Goal: Information Seeking & Learning: Find specific fact

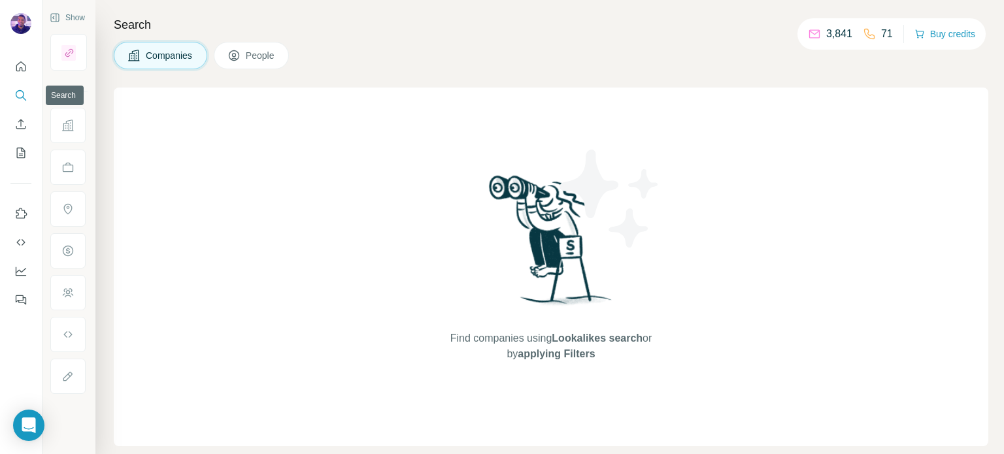
click at [22, 95] on icon "Search" at bounding box center [20, 95] width 13 height 13
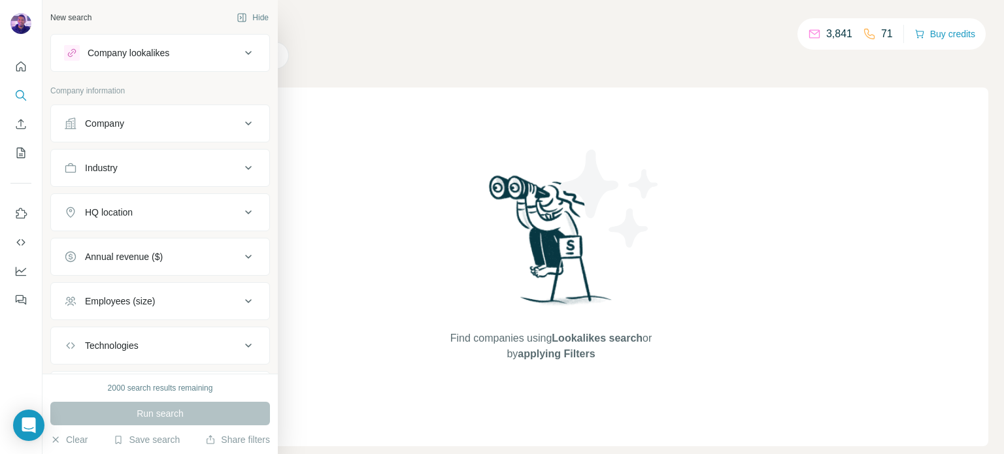
click at [134, 120] on div "Company" at bounding box center [152, 123] width 177 height 13
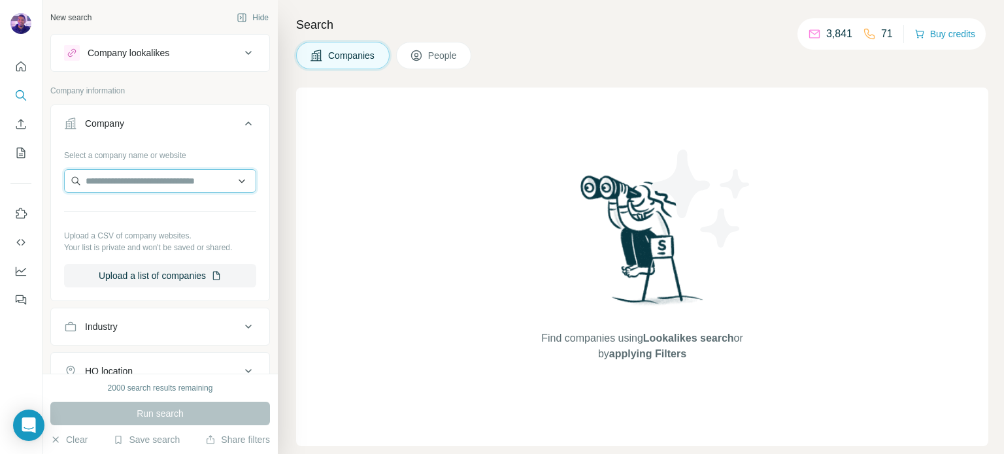
click at [144, 175] on input "text" at bounding box center [160, 181] width 192 height 24
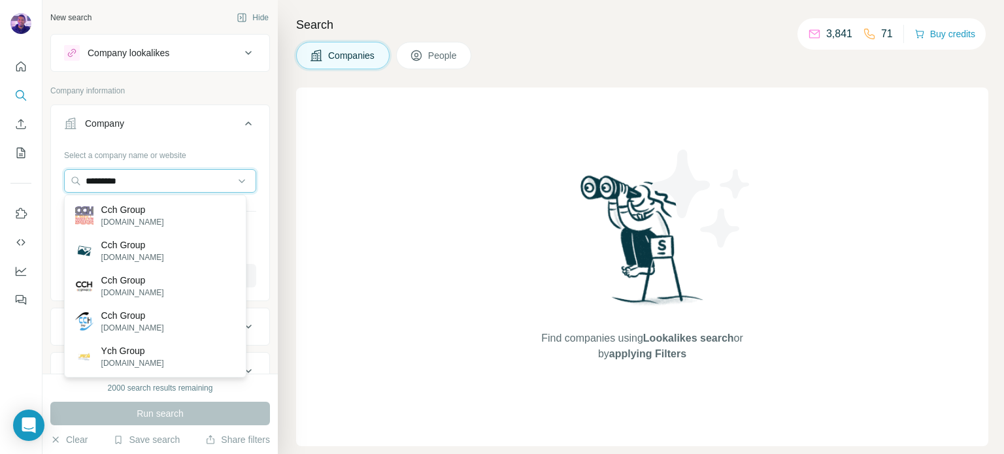
drag, startPoint x: 190, startPoint y: 177, endPoint x: 28, endPoint y: 152, distance: 163.4
click at [29, 152] on div "New search Hide Company lookalikes Company information Company Select a company…" at bounding box center [502, 227] width 1004 height 454
paste input "**********"
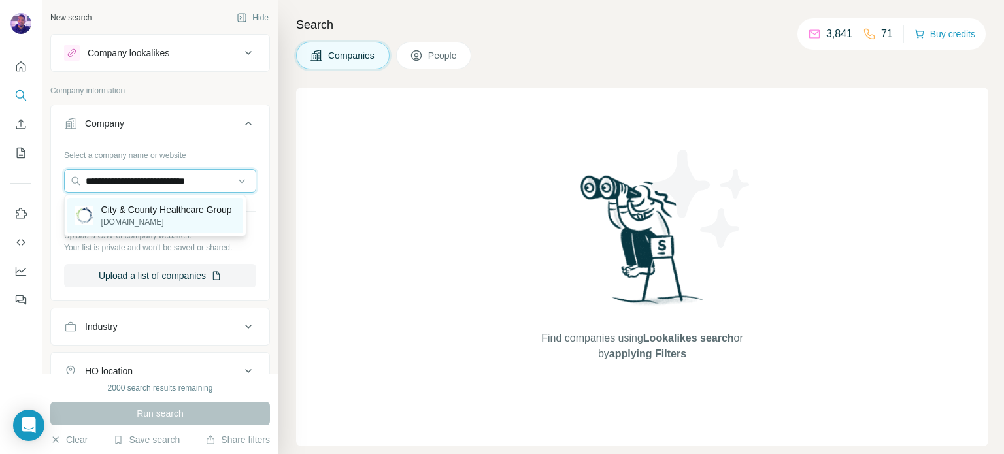
type input "**********"
click at [180, 216] on p "City & County Healthcare Group" at bounding box center [166, 209] width 131 height 13
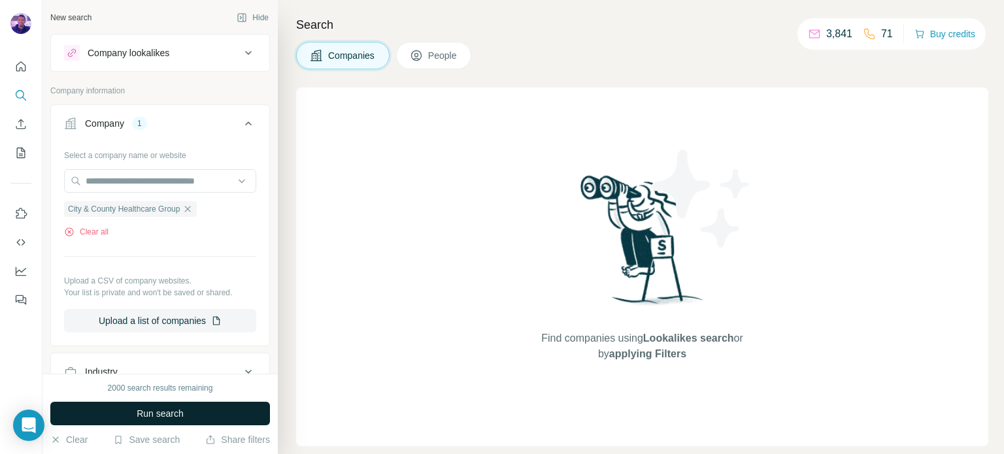
click at [211, 405] on button "Run search" at bounding box center [160, 414] width 220 height 24
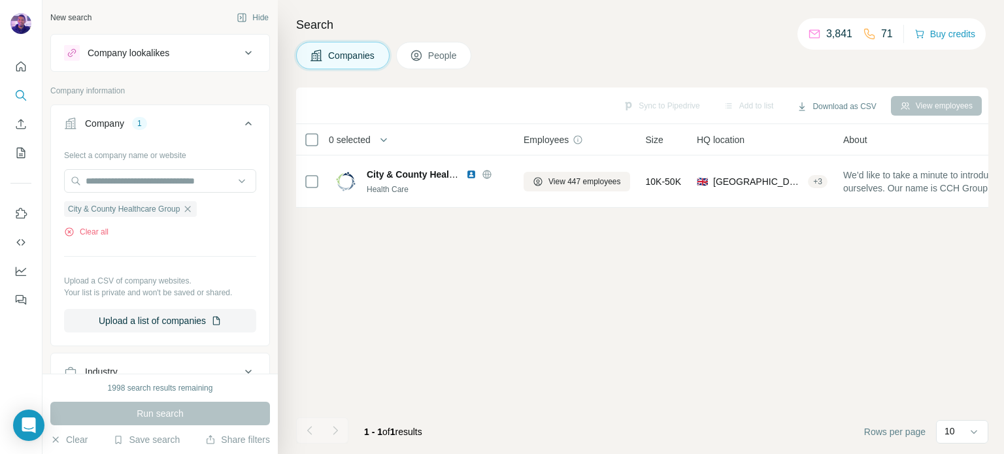
click at [424, 48] on button "People" at bounding box center [434, 55] width 76 height 27
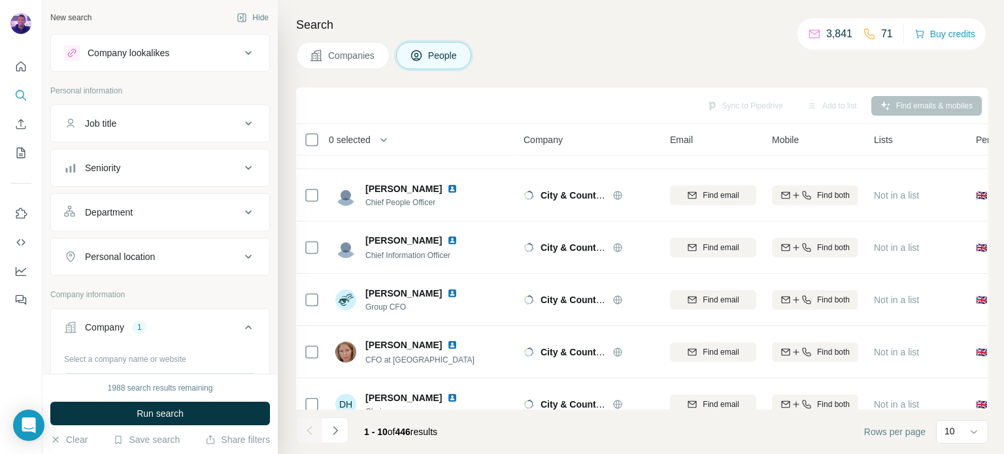
scroll to position [275, 0]
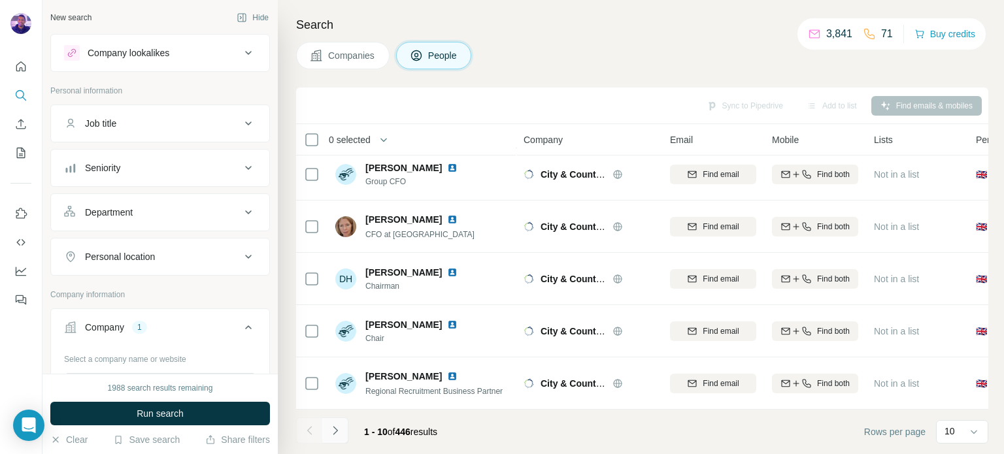
click at [344, 429] on button "Navigate to next page" at bounding box center [335, 431] width 26 height 26
click at [337, 434] on icon "Navigate to next page" at bounding box center [335, 430] width 13 height 13
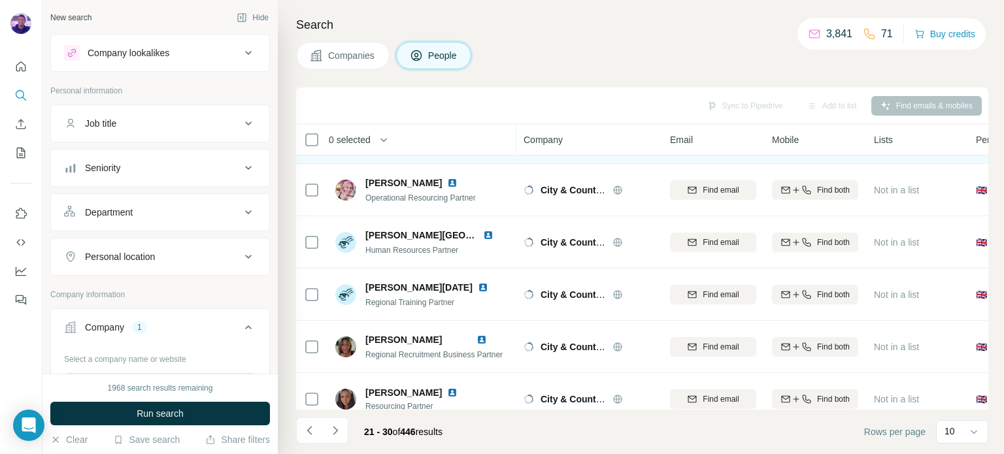
scroll to position [0, 0]
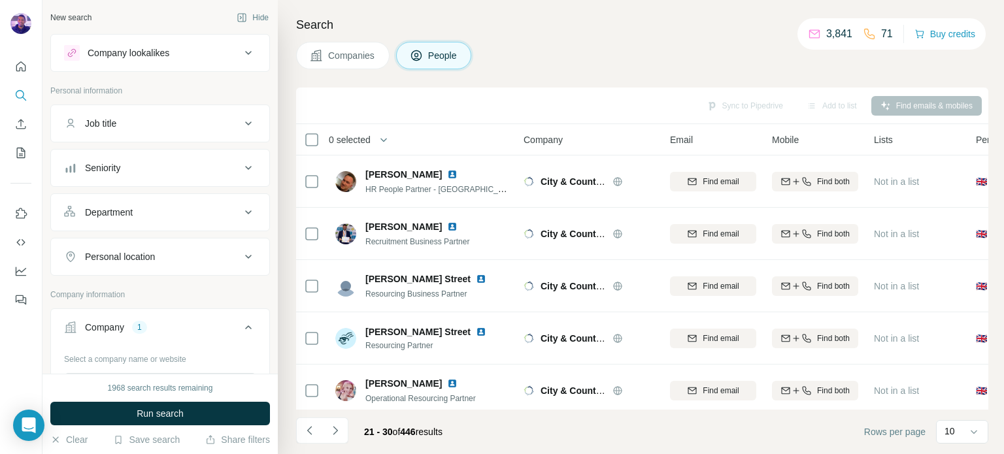
click at [196, 124] on div "Job title" at bounding box center [152, 123] width 177 height 13
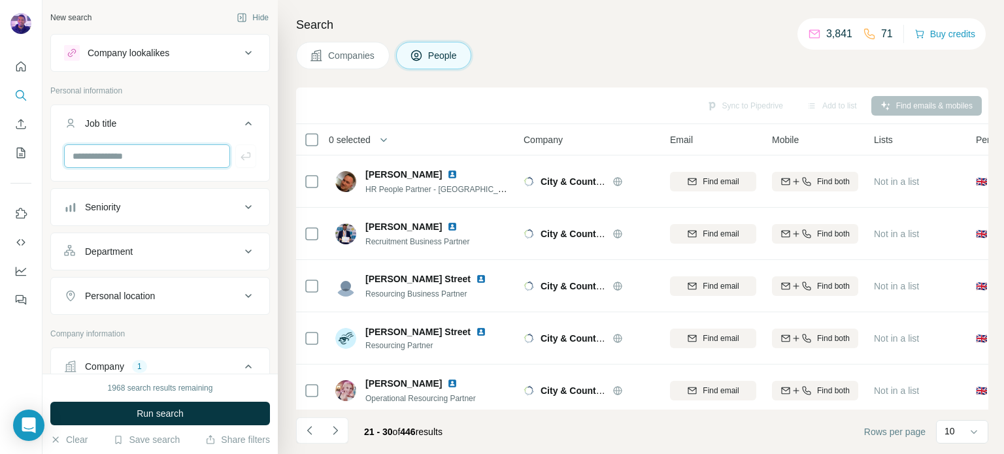
click at [190, 159] on input "text" at bounding box center [147, 156] width 166 height 24
type input "**"
click at [239, 160] on icon "button" at bounding box center [245, 156] width 13 height 13
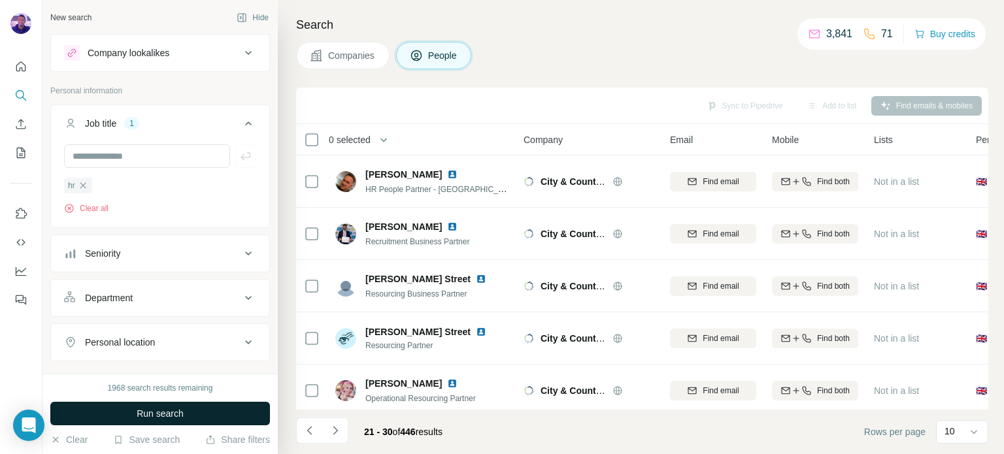
click at [229, 420] on button "Run search" at bounding box center [160, 414] width 220 height 24
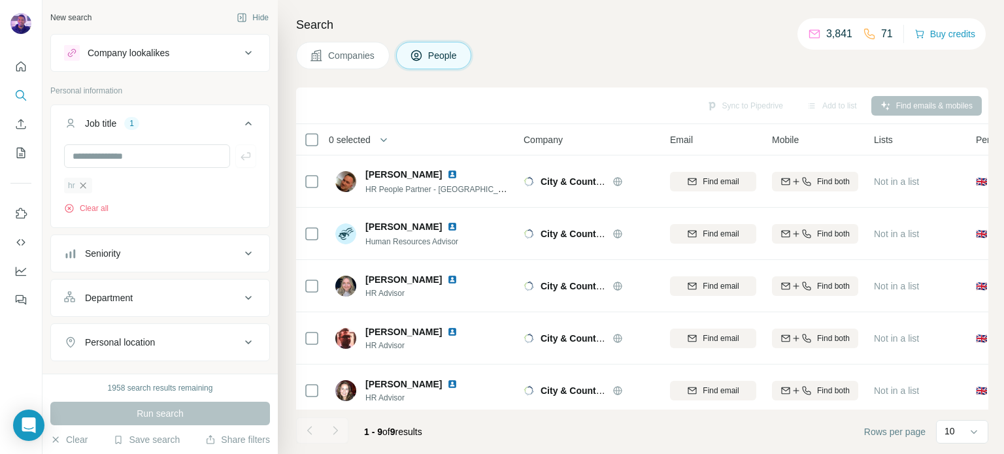
click at [84, 186] on icon "button" at bounding box center [83, 185] width 10 height 10
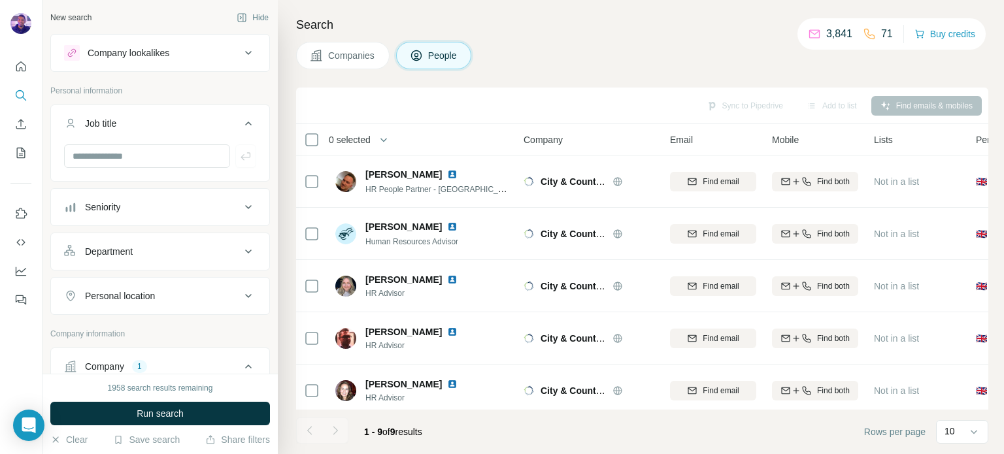
click at [129, 244] on button "Department" at bounding box center [160, 251] width 218 height 31
click at [158, 282] on input at bounding box center [153, 284] width 161 height 14
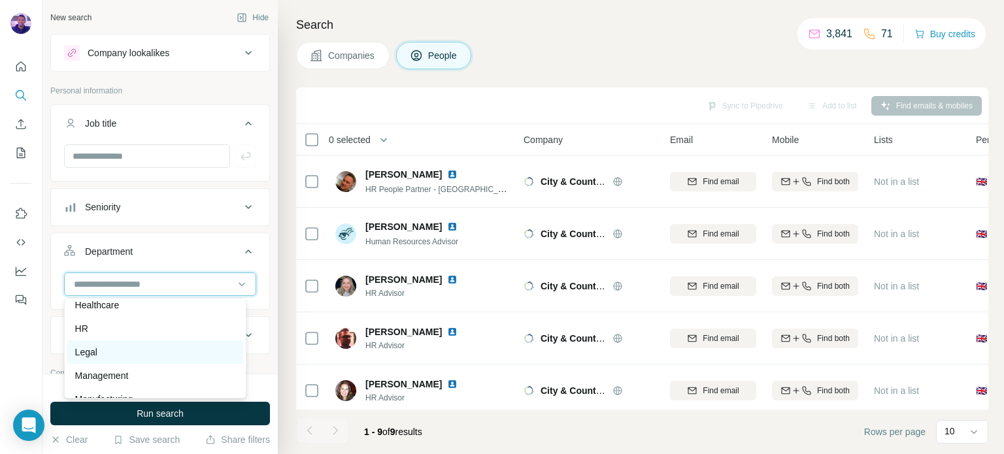
scroll to position [262, 0]
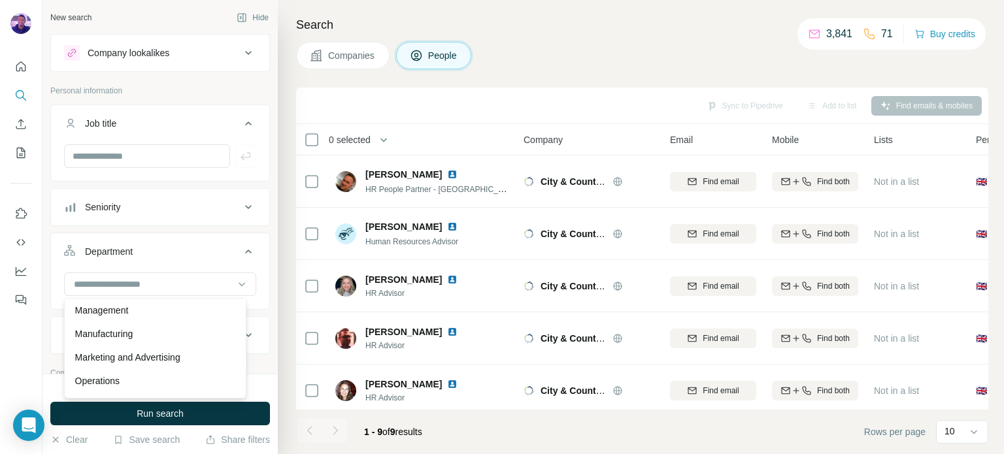
click at [160, 381] on div "Operations" at bounding box center [155, 381] width 160 height 13
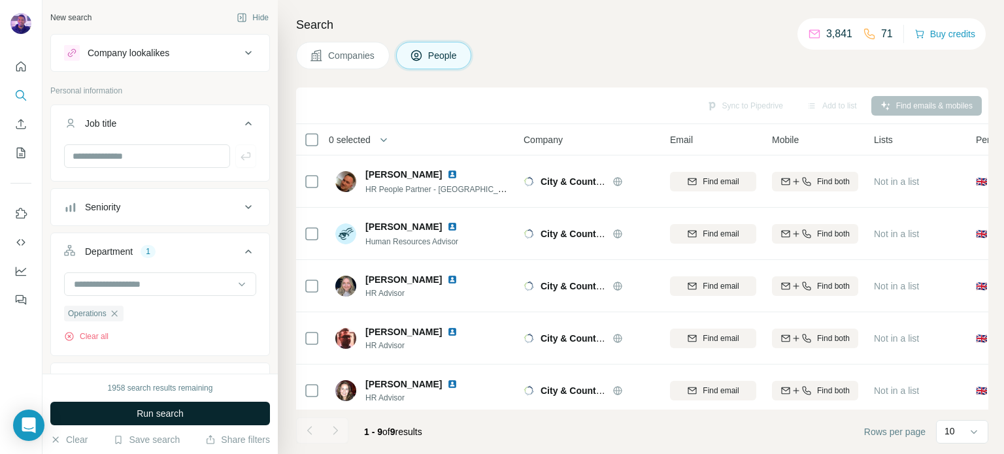
click at [161, 414] on span "Run search" at bounding box center [160, 413] width 47 height 13
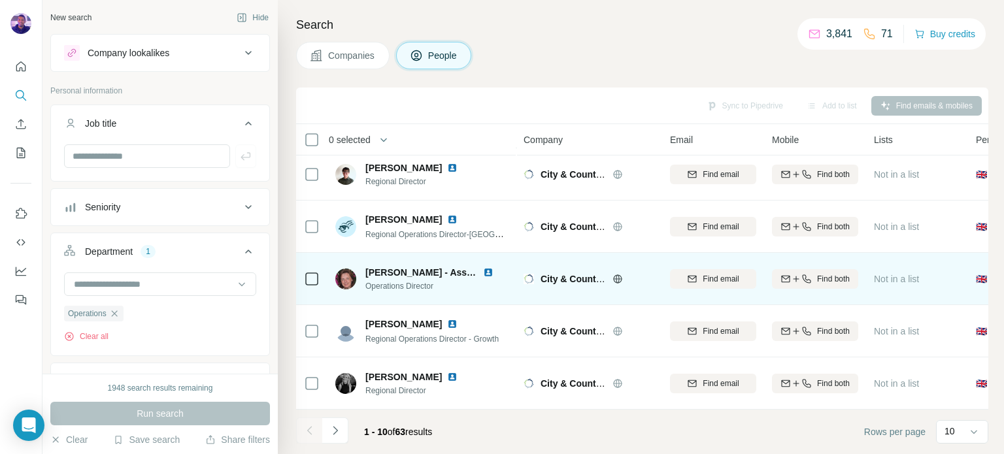
scroll to position [275, 0]
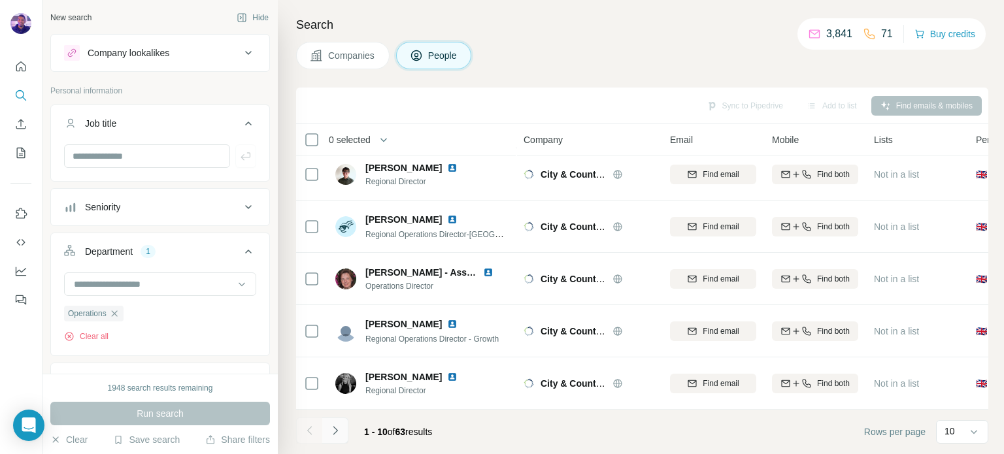
click at [339, 428] on icon "Navigate to next page" at bounding box center [335, 430] width 13 height 13
click at [305, 433] on icon "Navigate to previous page" at bounding box center [309, 430] width 13 height 13
click at [334, 428] on icon "Navigate to next page" at bounding box center [335, 430] width 5 height 8
click at [337, 437] on icon "Navigate to next page" at bounding box center [335, 430] width 13 height 13
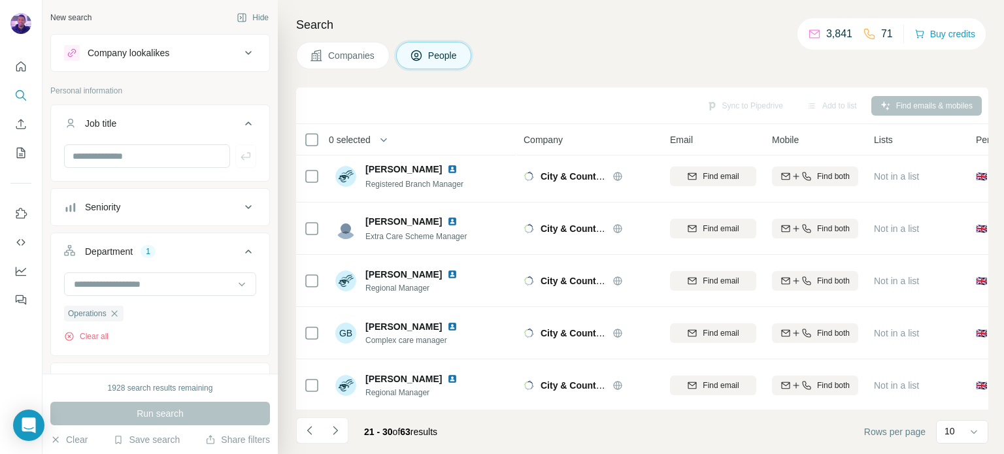
scroll to position [0, 0]
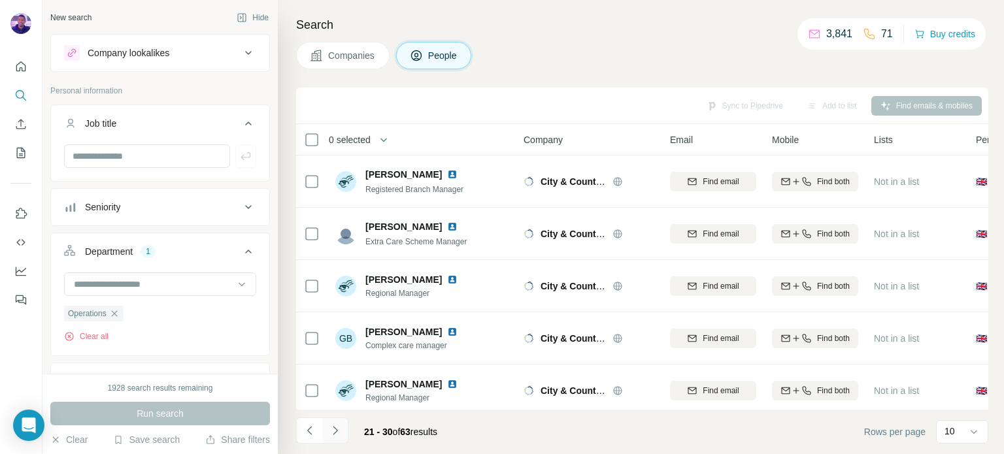
click at [340, 437] on icon "Navigate to next page" at bounding box center [335, 430] width 13 height 13
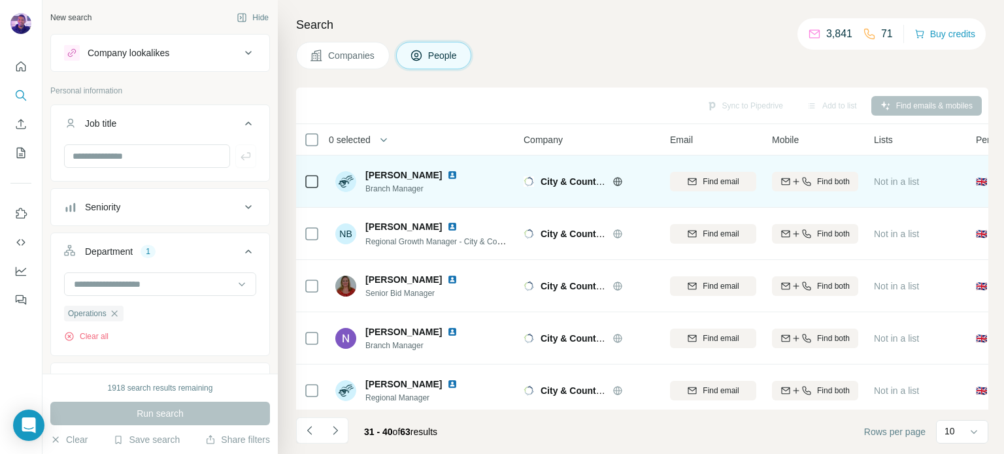
scroll to position [275, 0]
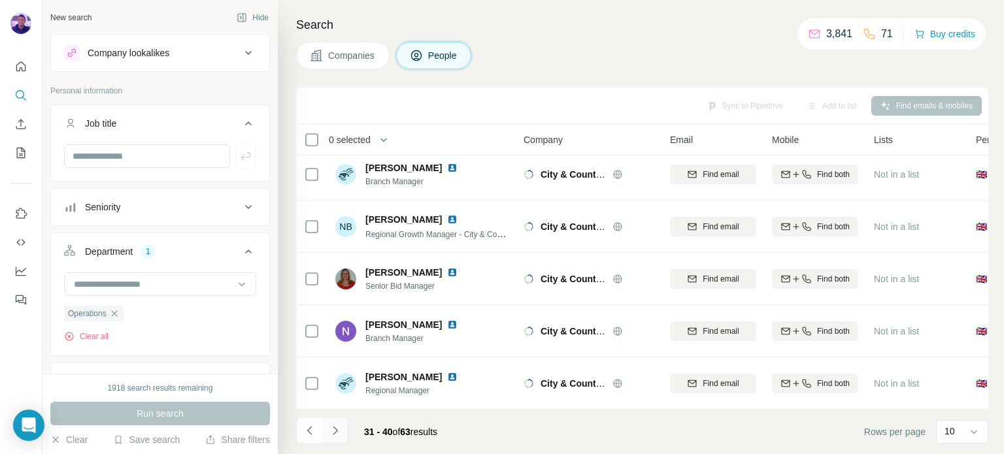
click at [335, 435] on icon "Navigate to next page" at bounding box center [335, 430] width 13 height 13
click at [343, 431] on button "Navigate to next page" at bounding box center [335, 431] width 26 height 26
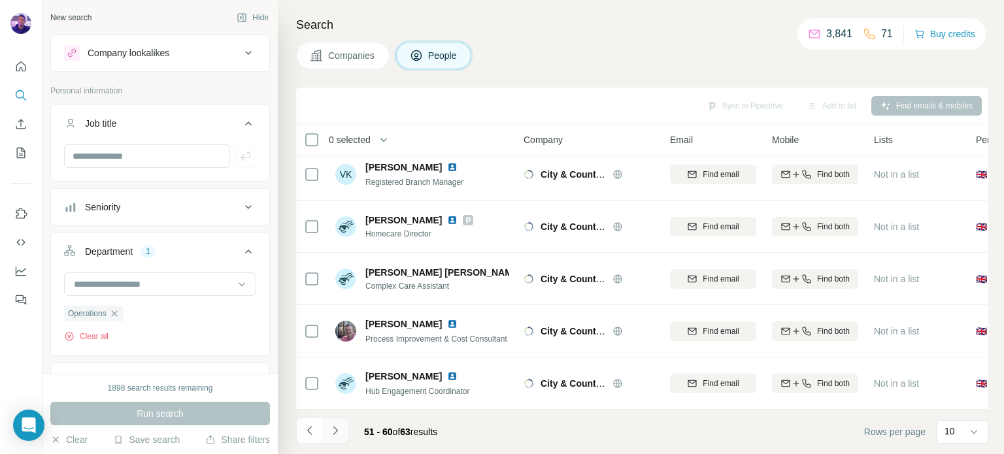
click at [339, 432] on icon "Navigate to next page" at bounding box center [335, 430] width 13 height 13
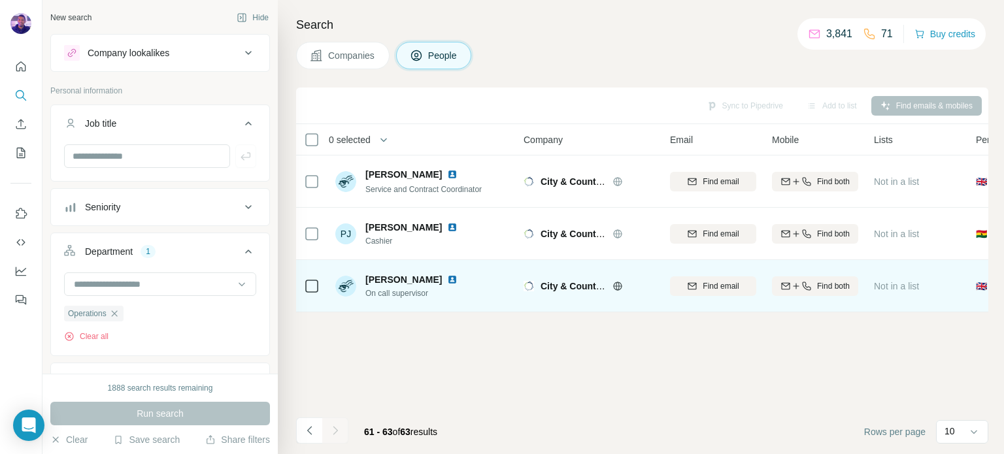
scroll to position [0, 0]
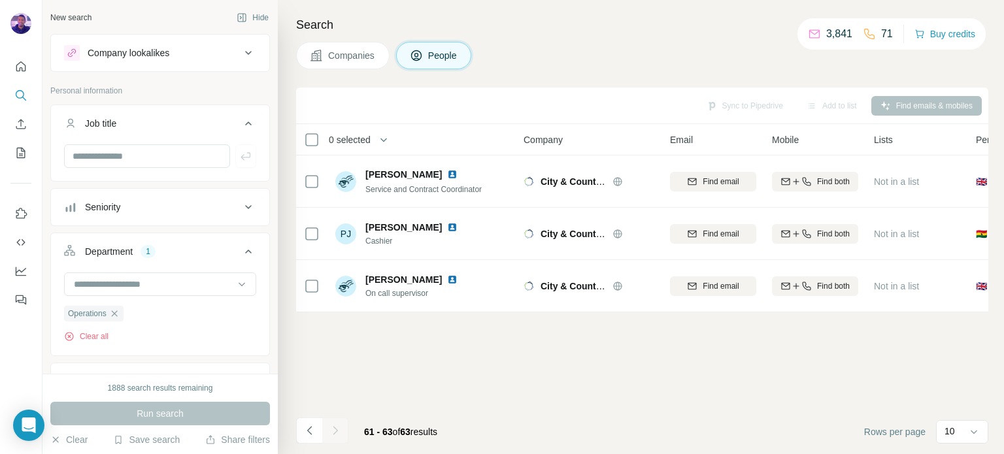
click at [120, 318] on icon "button" at bounding box center [114, 314] width 10 height 10
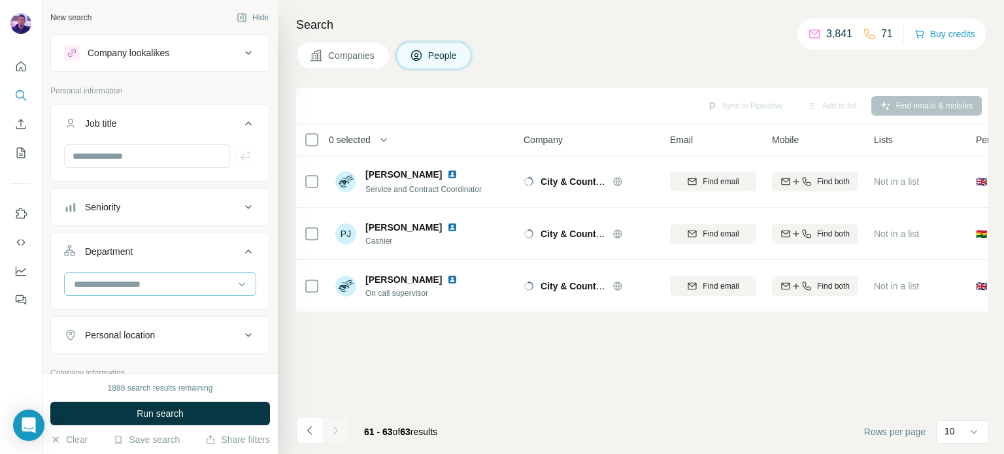
click at [122, 290] on input at bounding box center [153, 284] width 161 height 14
